Goal: Find specific page/section: Find specific page/section

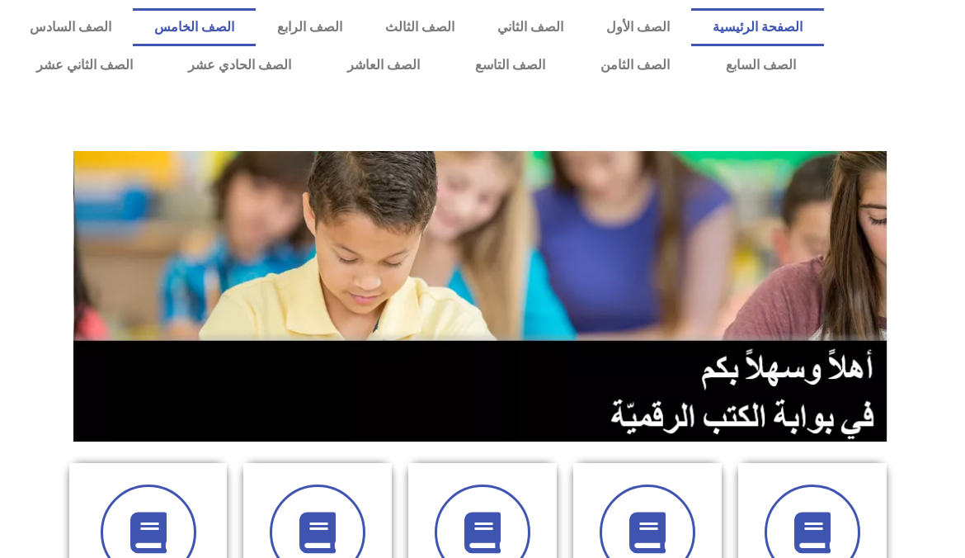
click at [256, 9] on link "الصف الخامس" at bounding box center [194, 27] width 123 height 38
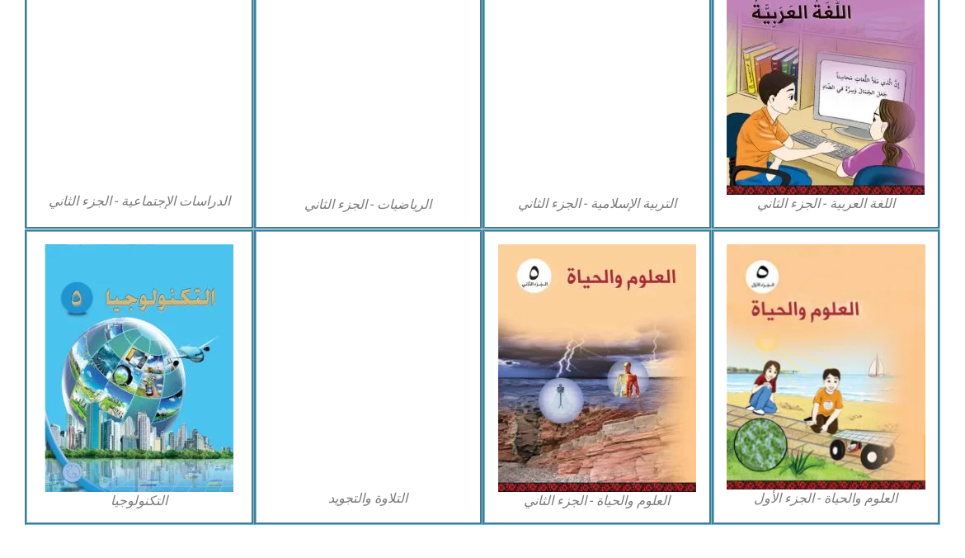
scroll to position [873, 0]
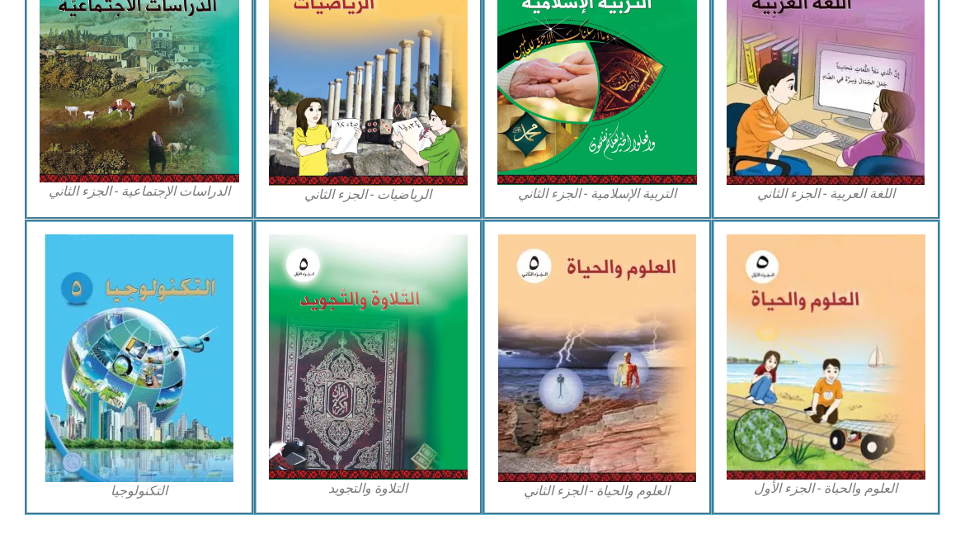
click at [845, 381] on img at bounding box center [827, 356] width 200 height 245
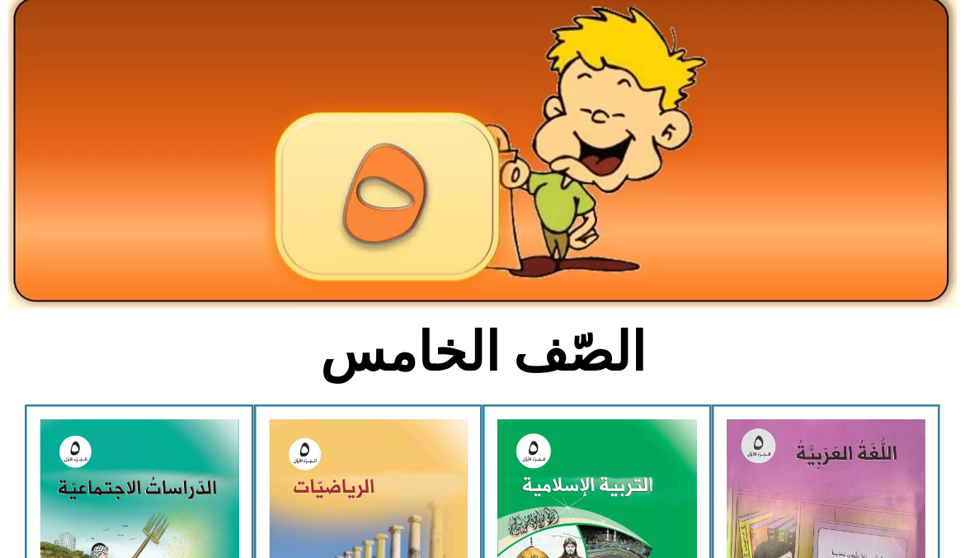
scroll to position [0, 0]
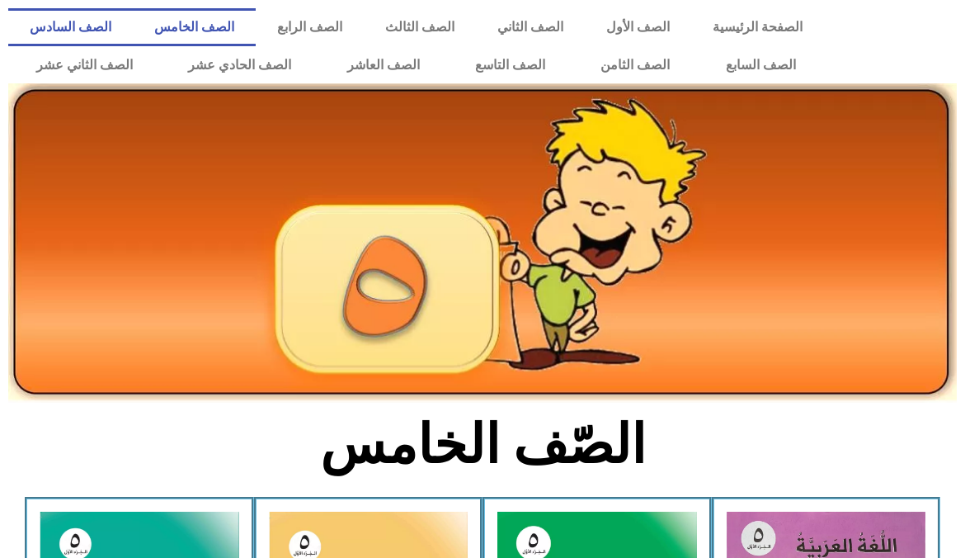
click at [133, 10] on link "الصف السادس" at bounding box center [70, 27] width 125 height 38
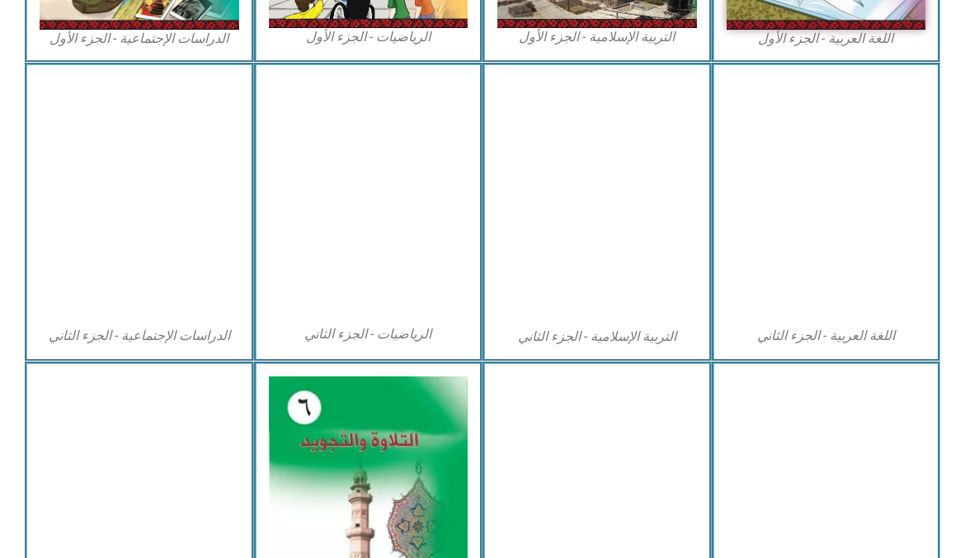
scroll to position [895, 0]
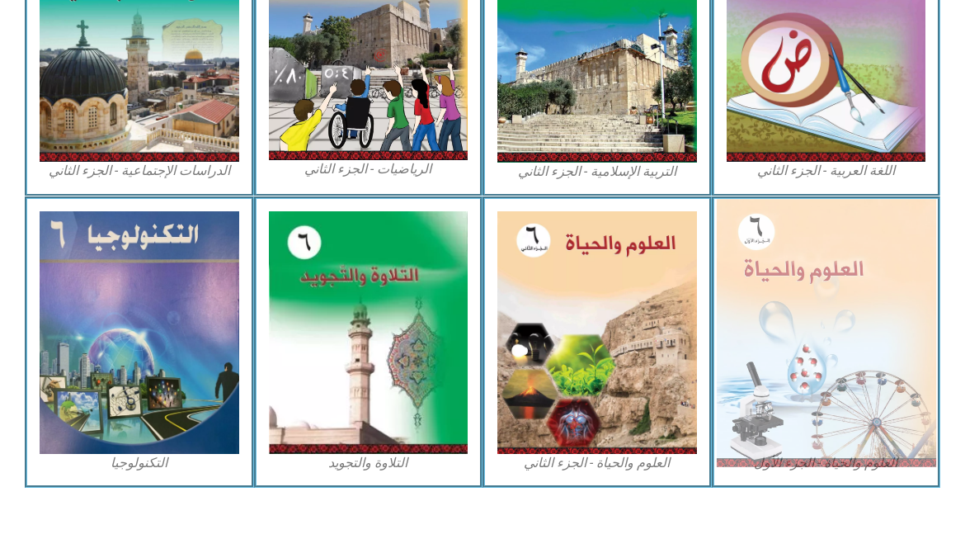
click at [840, 302] on img at bounding box center [825, 332] width 219 height 267
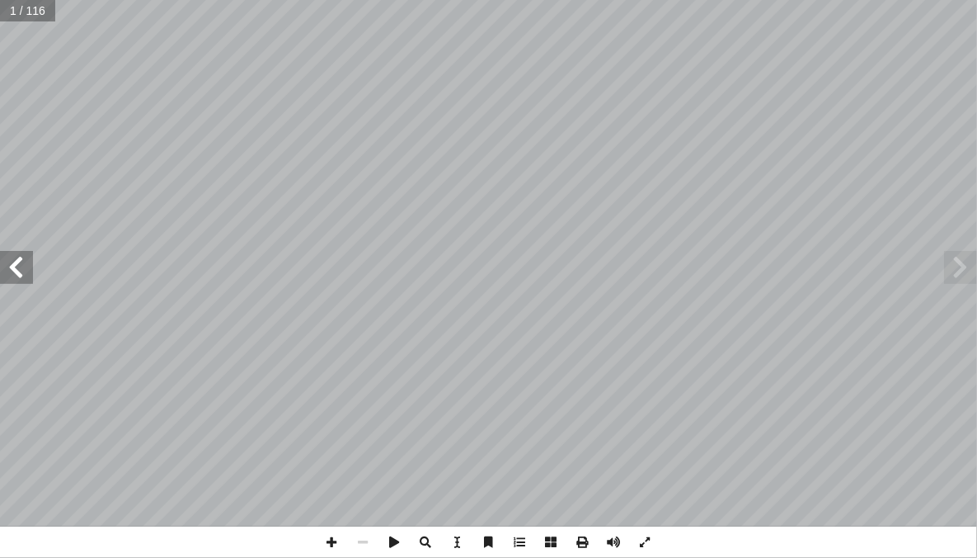
click at [18, 278] on span at bounding box center [16, 267] width 33 height 33
click at [12, 268] on span at bounding box center [16, 267] width 33 height 33
click at [24, 264] on span at bounding box center [16, 267] width 33 height 33
click at [28, 261] on span at bounding box center [16, 267] width 33 height 33
